Goal: Task Accomplishment & Management: Manage account settings

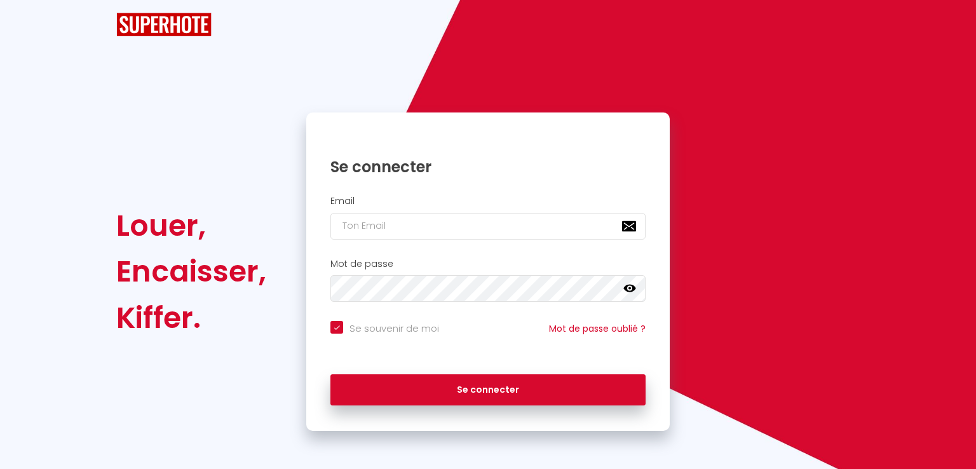
checkbox input "true"
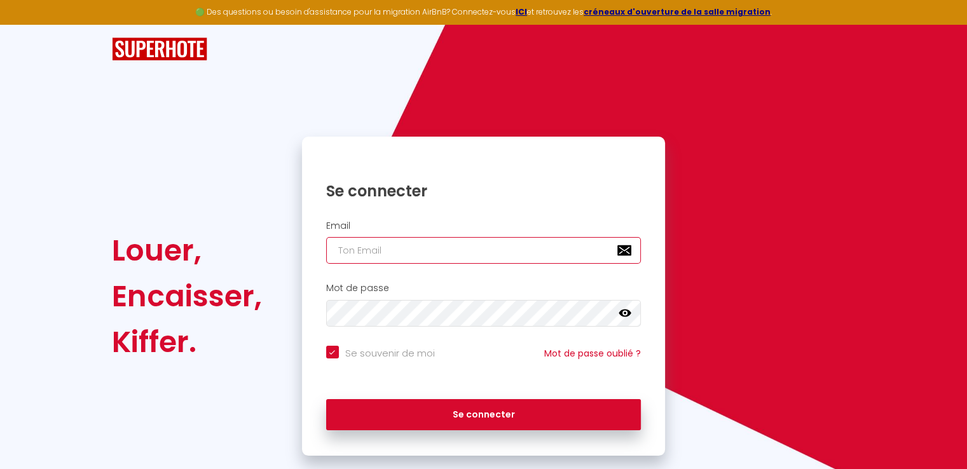
click at [426, 257] on input "email" at bounding box center [483, 250] width 315 height 27
type input "a"
checkbox input "true"
type input "an"
checkbox input "true"
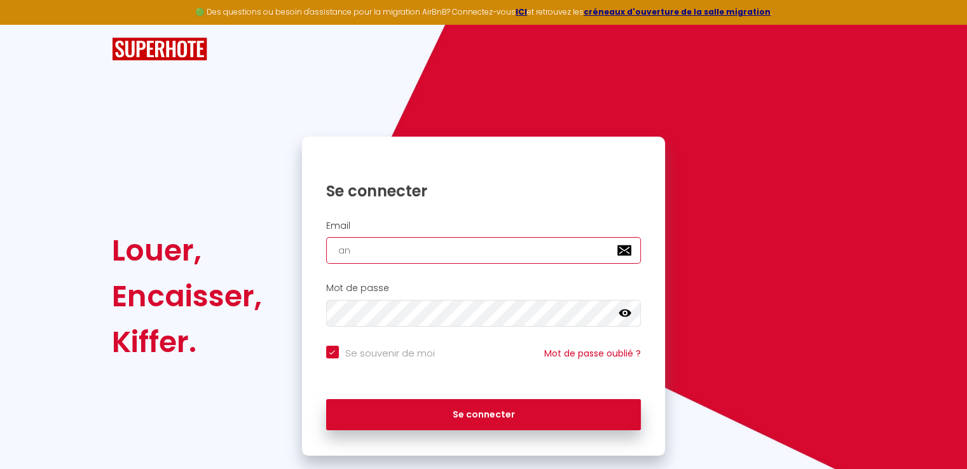
type input "ant"
checkbox input "true"
type input "anto"
checkbox input "true"
type input "[PERSON_NAME]"
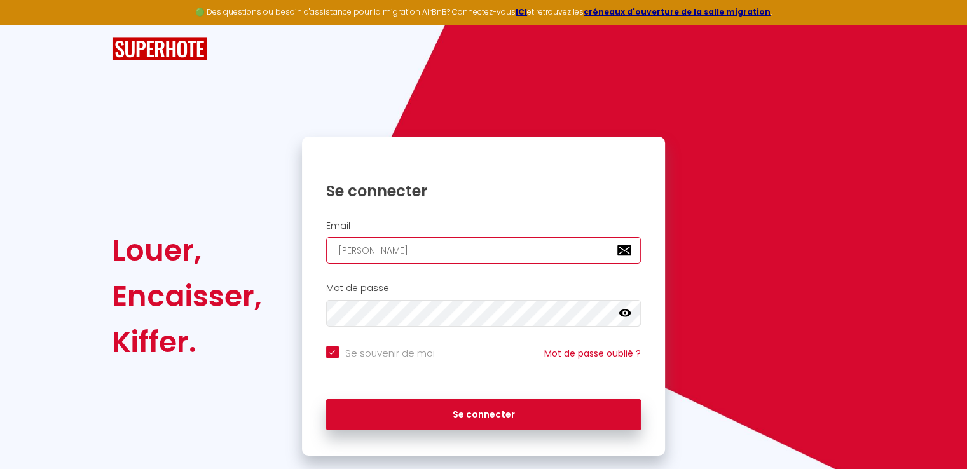
checkbox input "true"
type input "antoin"
checkbox input "true"
type input "[PERSON_NAME]"
checkbox input "true"
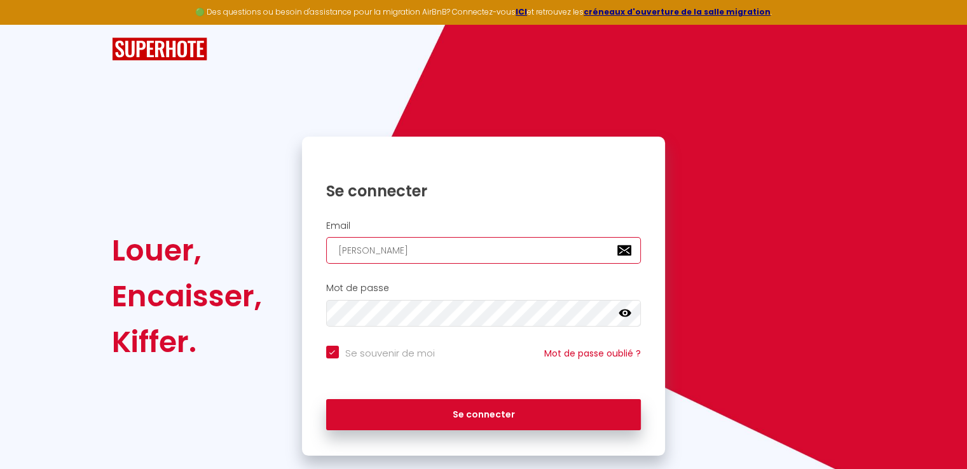
type input "antoines"
checkbox input "true"
type input "antoinesi"
checkbox input "true"
type input "antoinesim"
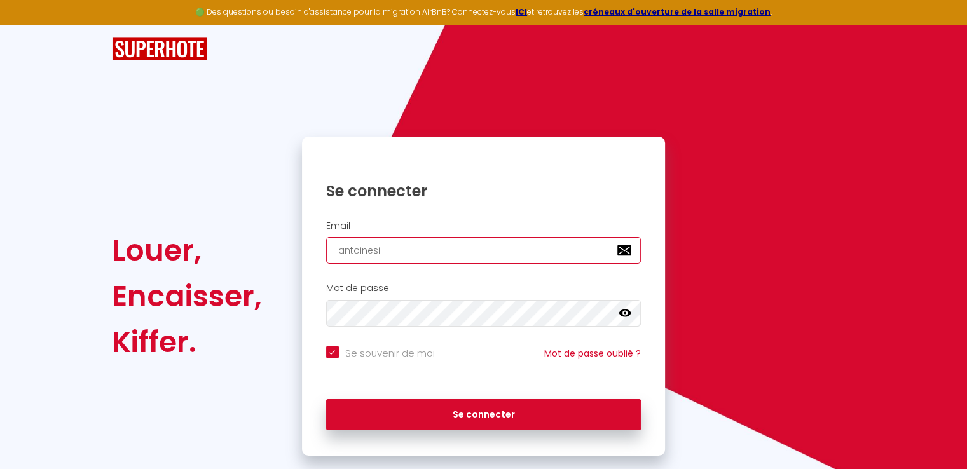
checkbox input "true"
type input "antoinesimo"
checkbox input "true"
type input "antoinesimon"
checkbox input "true"
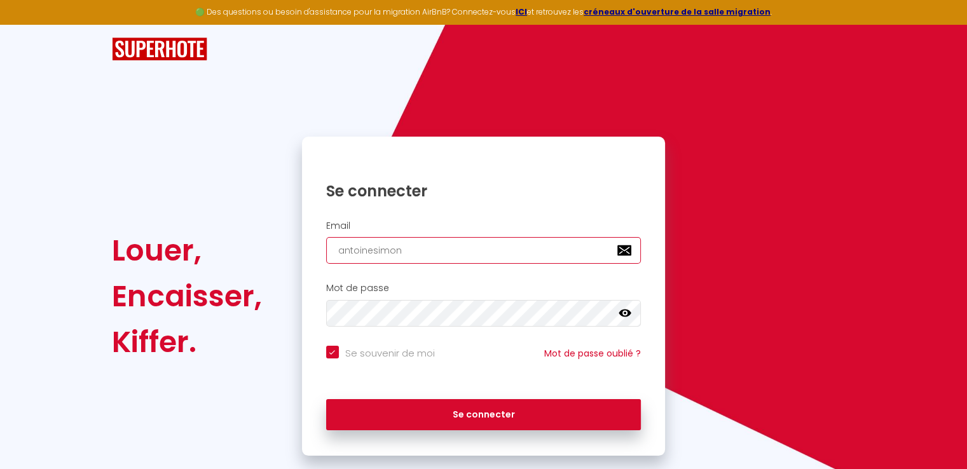
type input "antoinesimonn"
checkbox input "true"
type input "antoinesimonne"
checkbox input "true"
type input "antoinesimonnet"
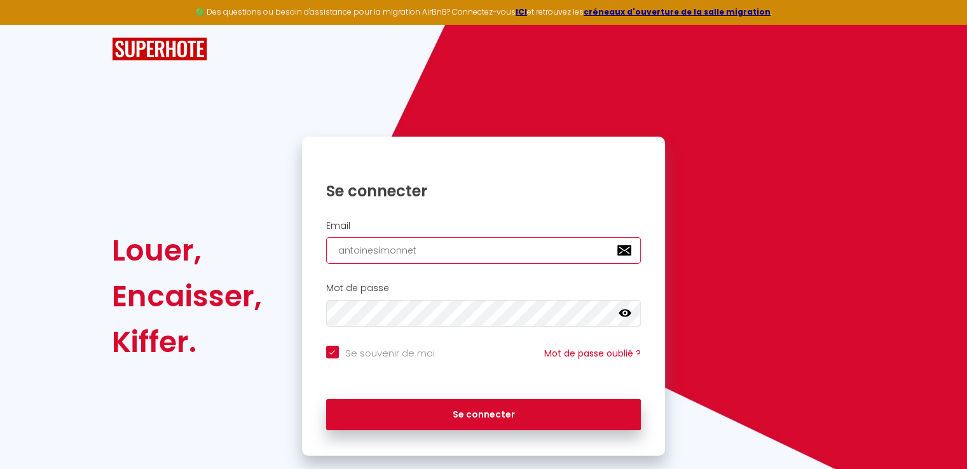
checkbox input "true"
type input "antoinesimonnet@"
checkbox input "true"
type input "antoinesimonnet@o"
checkbox input "true"
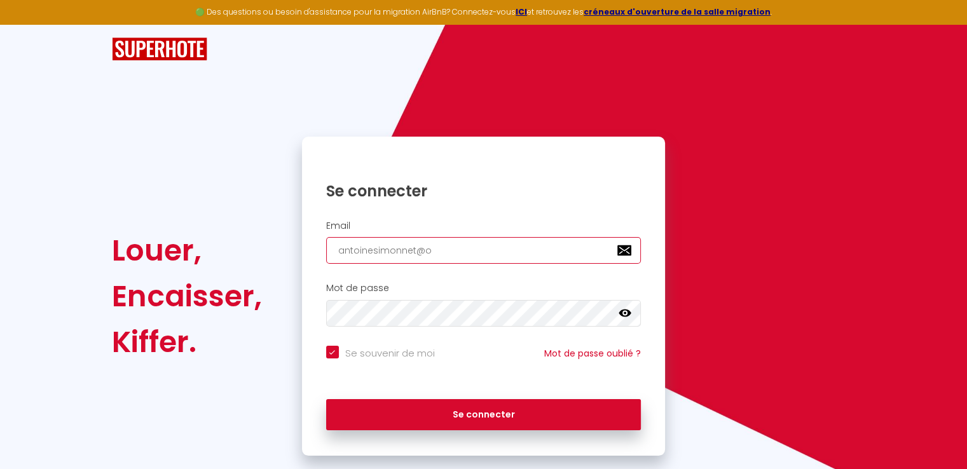
type input "antoinesimonnet@or"
checkbox input "true"
type input "antoinesimonnet@ora"
checkbox input "true"
type input "antoinesimonnet@oran"
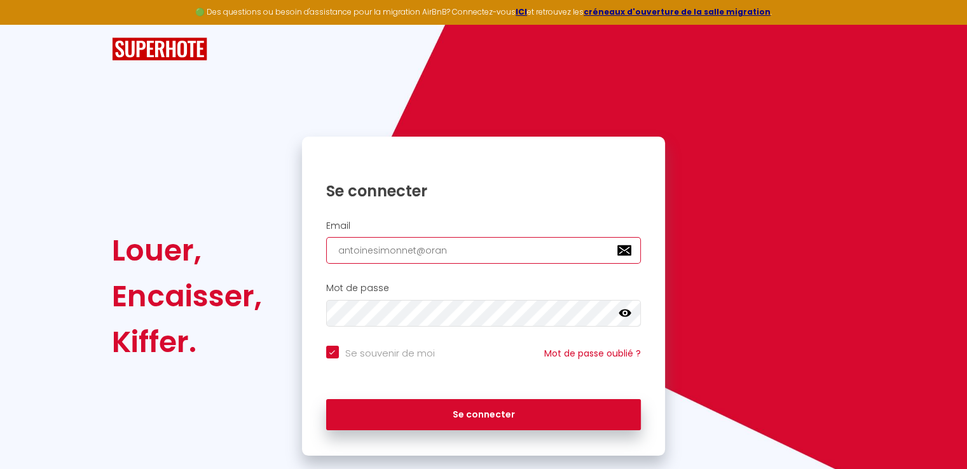
checkbox input "true"
type input "antoinesimonnet@orang"
checkbox input "true"
type input "[EMAIL_ADDRESS]"
checkbox input "true"
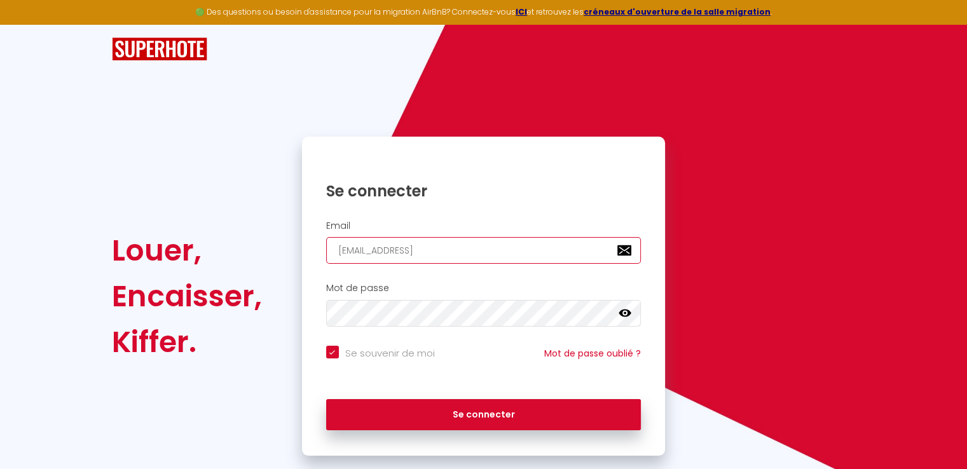
type input "[EMAIL_ADDRESS]."
checkbox input "true"
type input "antoinesimonnet@orange.f"
checkbox input "true"
type input "[EMAIL_ADDRESS][DOMAIN_NAME]"
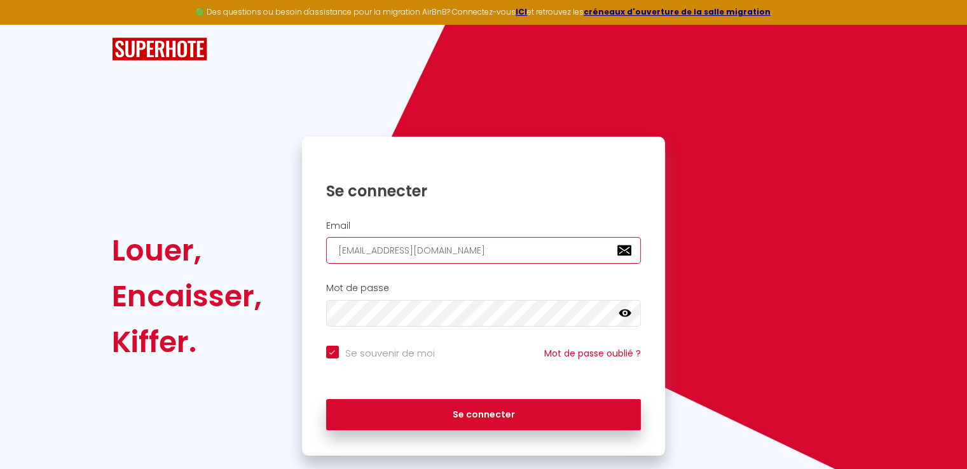
checkbox input "true"
type input "[EMAIL_ADDRESS][DOMAIN_NAME]"
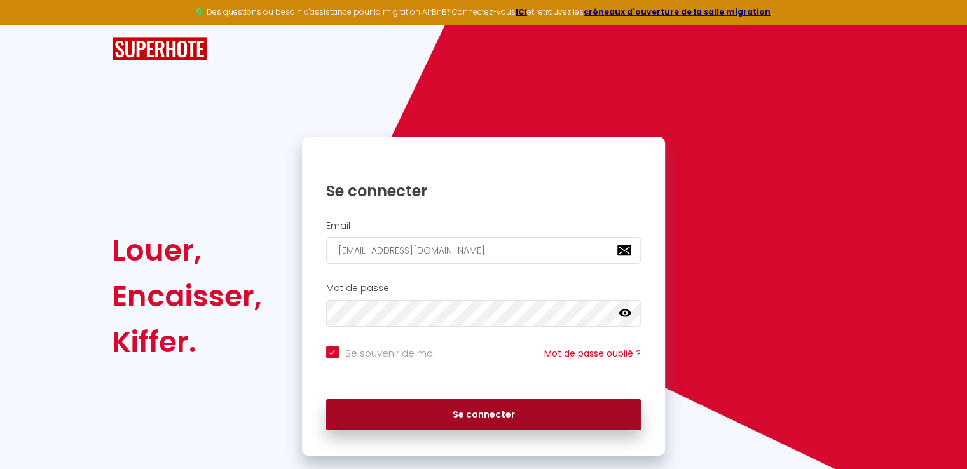
click at [474, 418] on button "Se connecter" at bounding box center [483, 415] width 315 height 32
checkbox input "true"
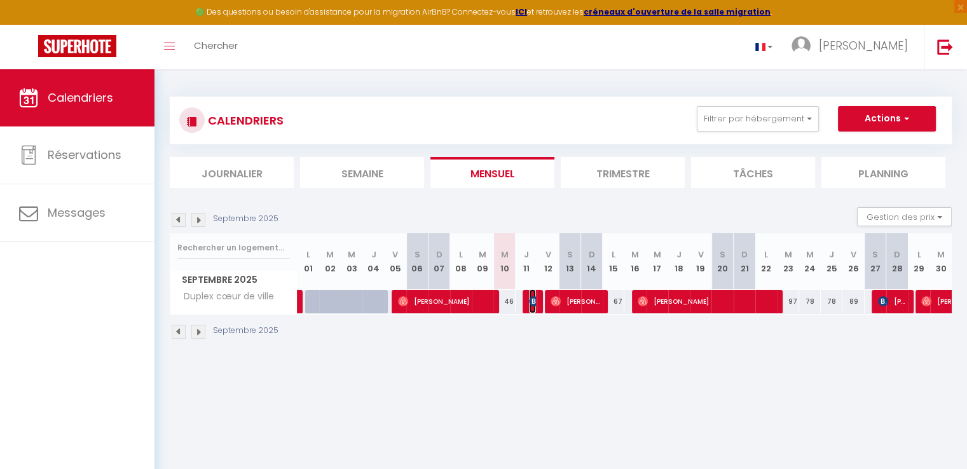
click at [531, 304] on img at bounding box center [534, 301] width 10 height 10
select select "OK"
select select "KO"
select select "0"
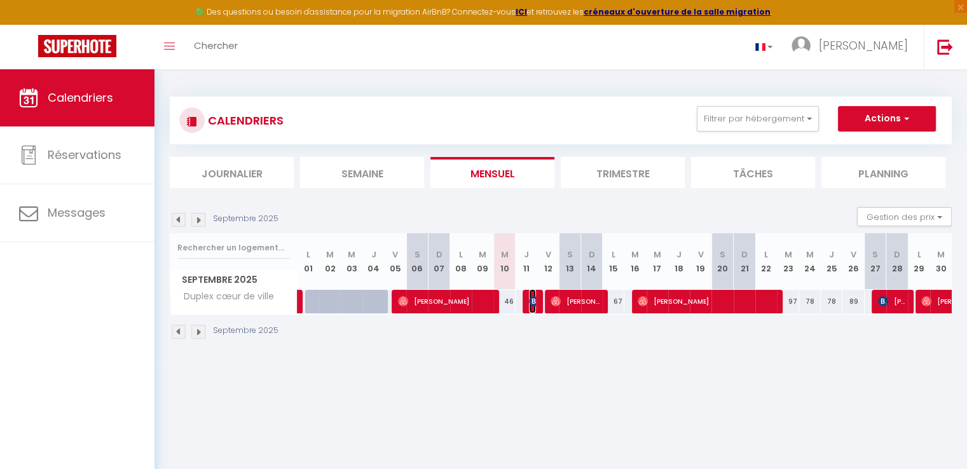
select select "1"
select select
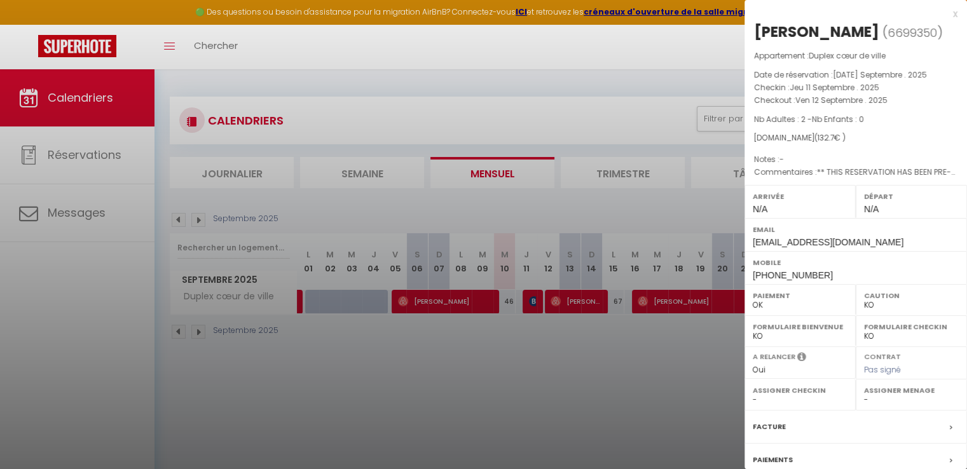
click at [531, 347] on div at bounding box center [483, 234] width 967 height 469
